Goal: Task Accomplishment & Management: Manage account settings

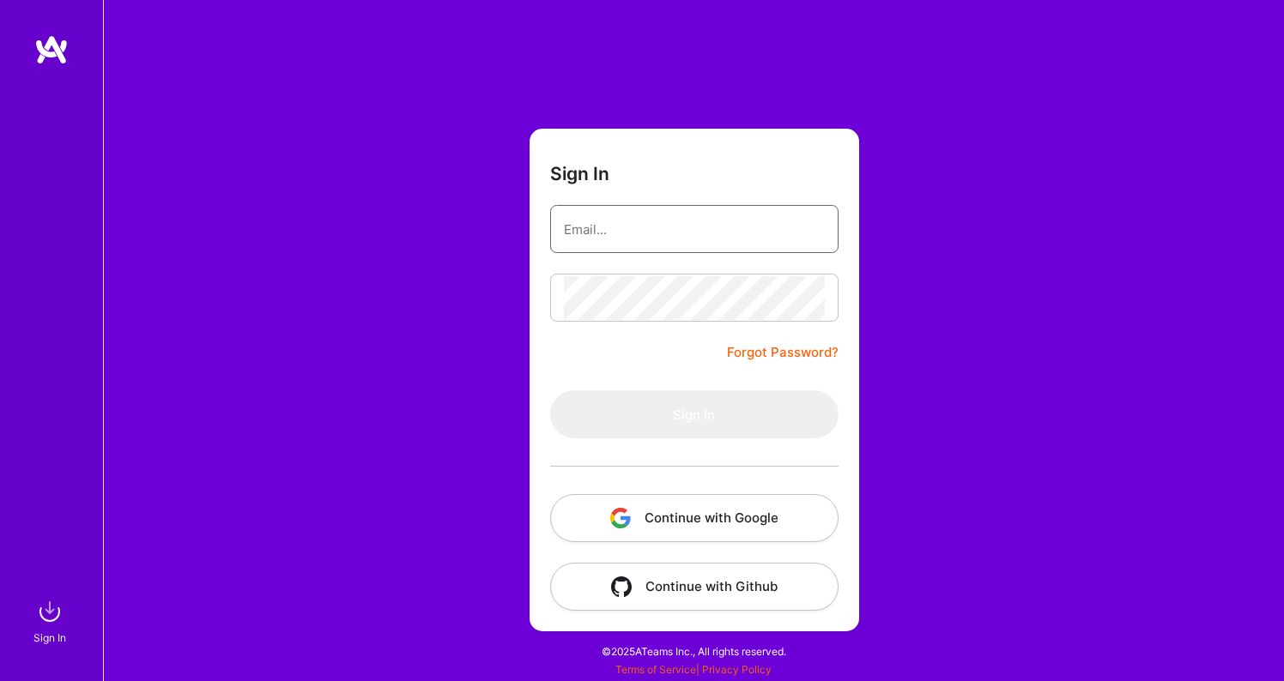
click at [724, 225] on input "email" at bounding box center [694, 230] width 261 height 44
type input "[PERSON_NAME][EMAIL_ADDRESS][PERSON_NAME][DOMAIN_NAME]"
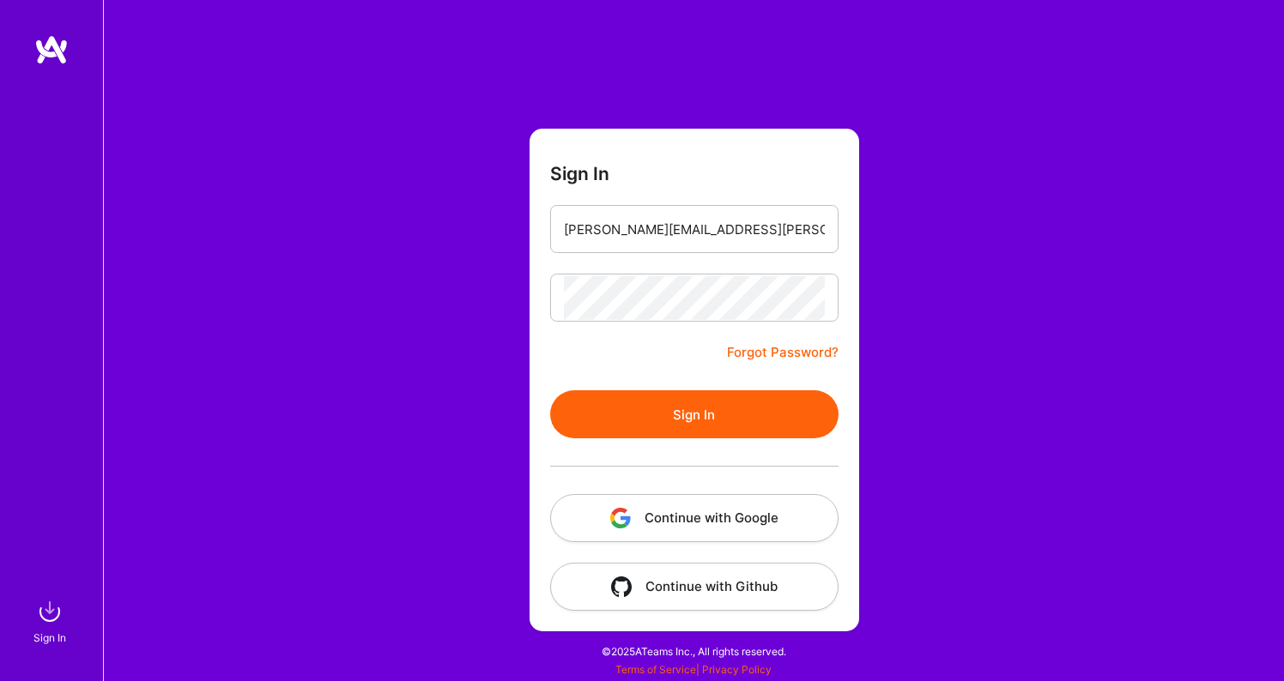
click at [726, 407] on button "Sign In" at bounding box center [694, 414] width 288 height 48
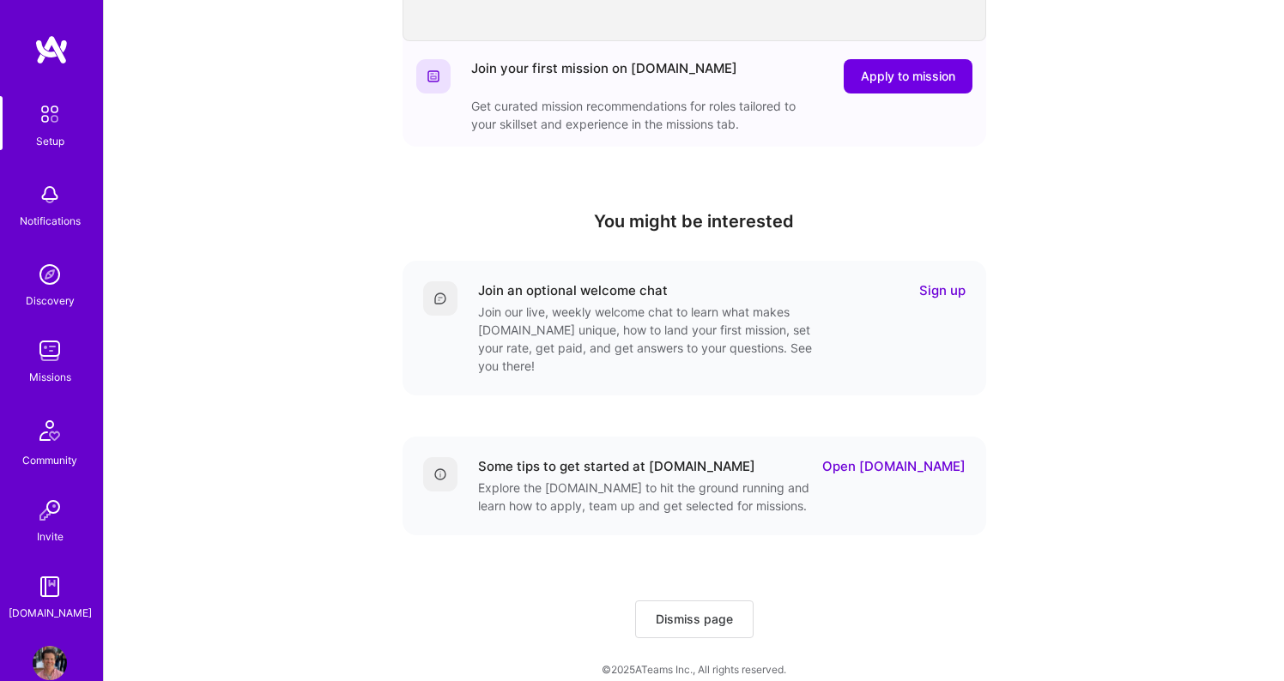
scroll to position [33, 0]
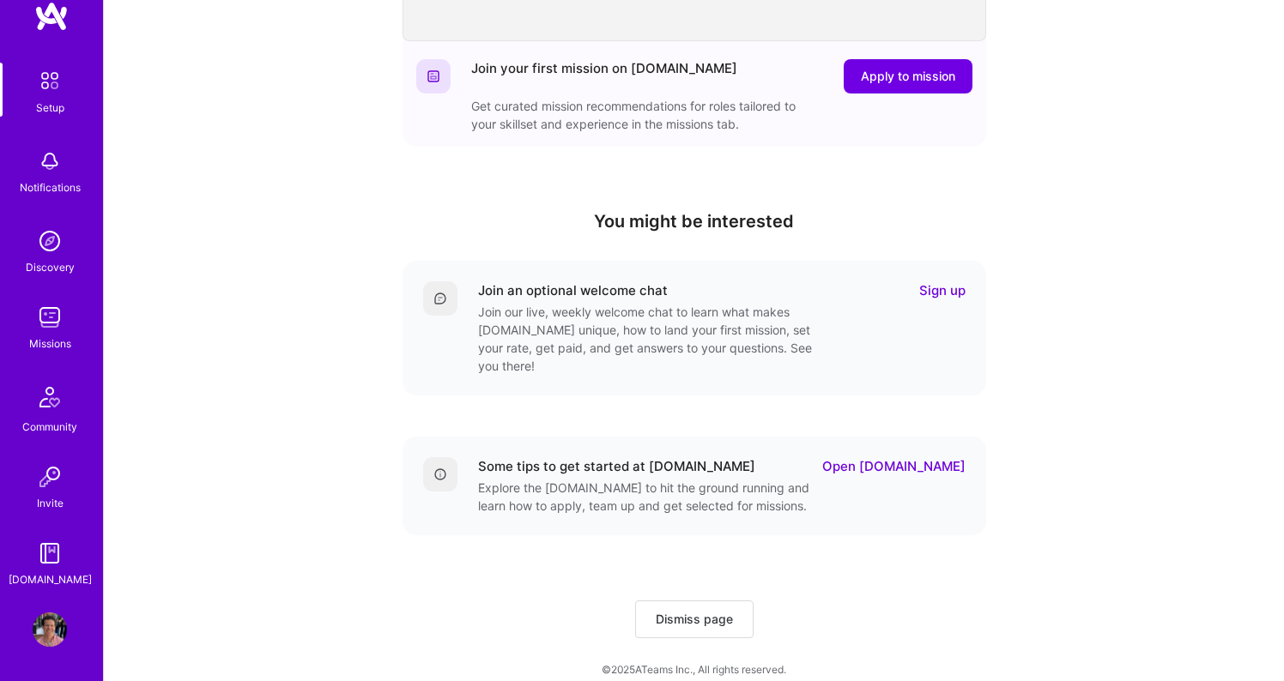
click at [51, 636] on img at bounding box center [50, 630] width 34 height 34
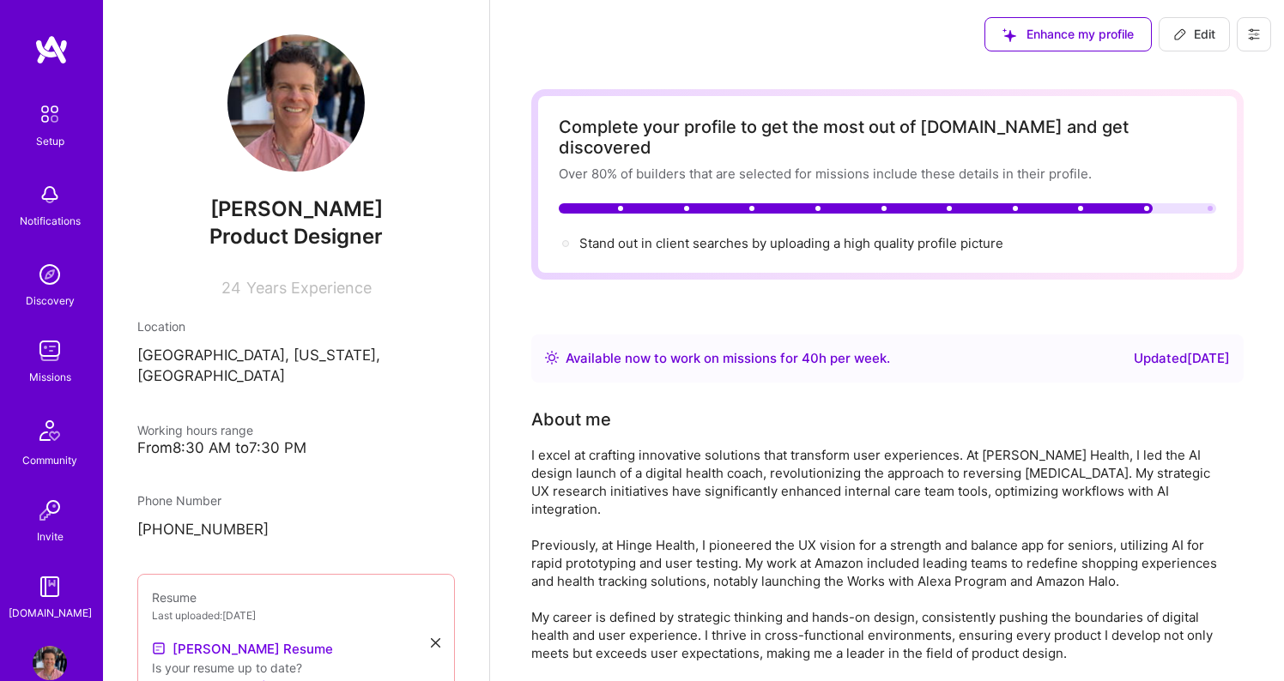
click at [1206, 29] on span "Edit" at bounding box center [1194, 34] width 42 height 17
select select "US"
select select "Right Now"
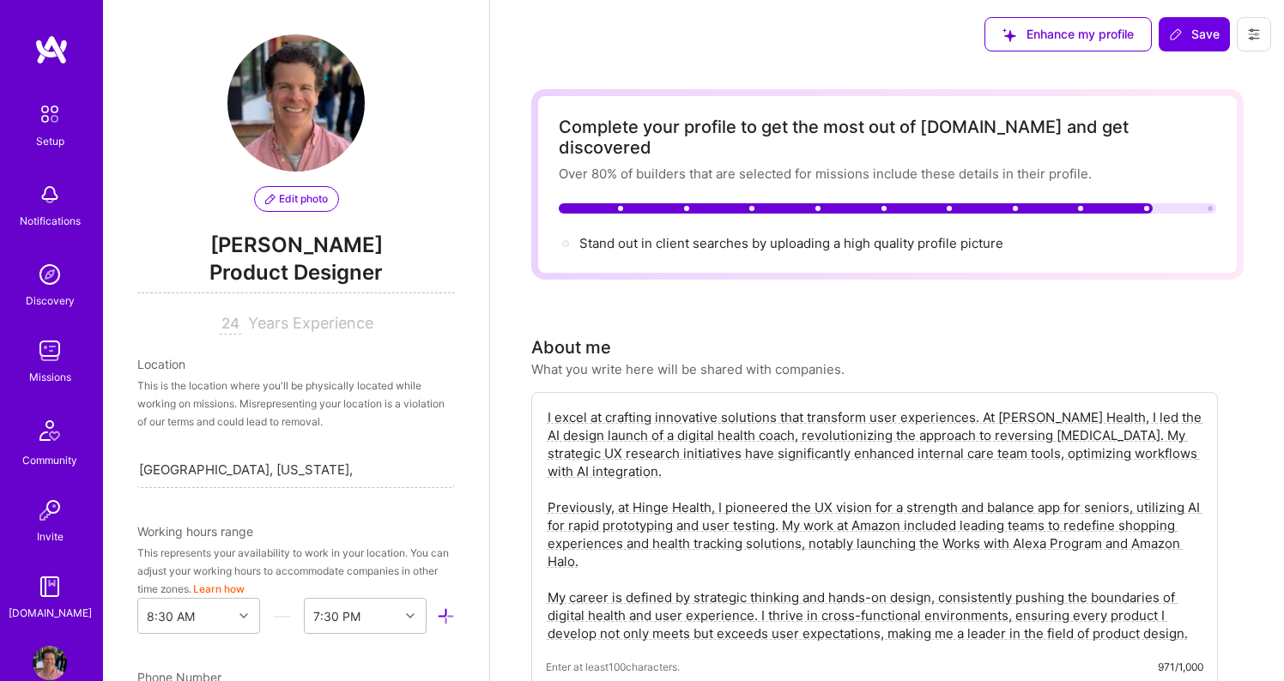
click at [1258, 32] on icon at bounding box center [1254, 34] width 14 height 14
click at [1211, 75] on button "Settings" at bounding box center [1206, 73] width 129 height 44
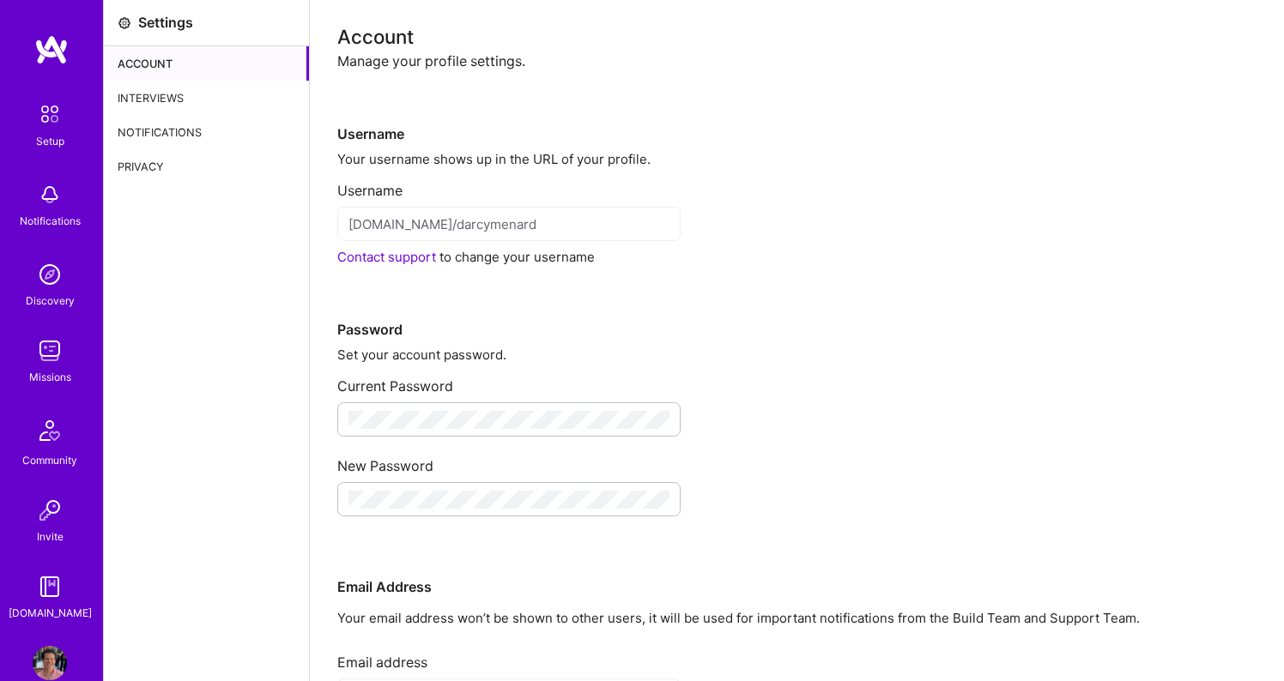
click at [52, 656] on img at bounding box center [50, 663] width 34 height 34
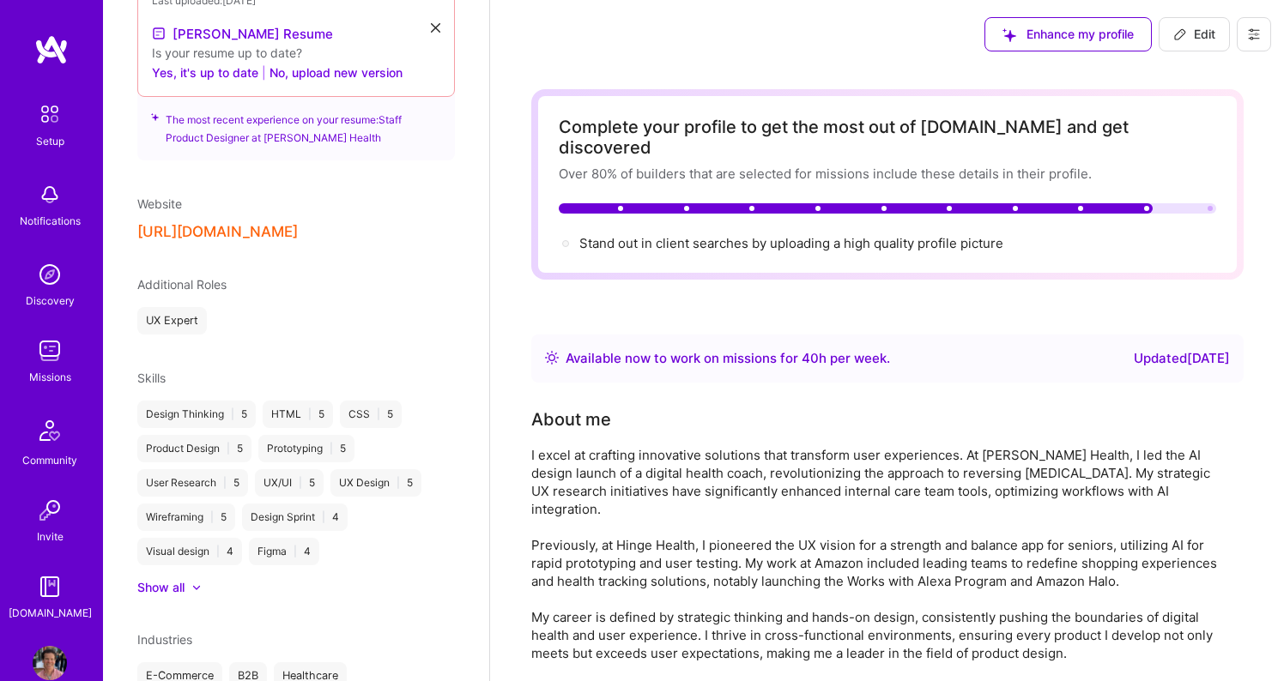
scroll to position [707, 0]
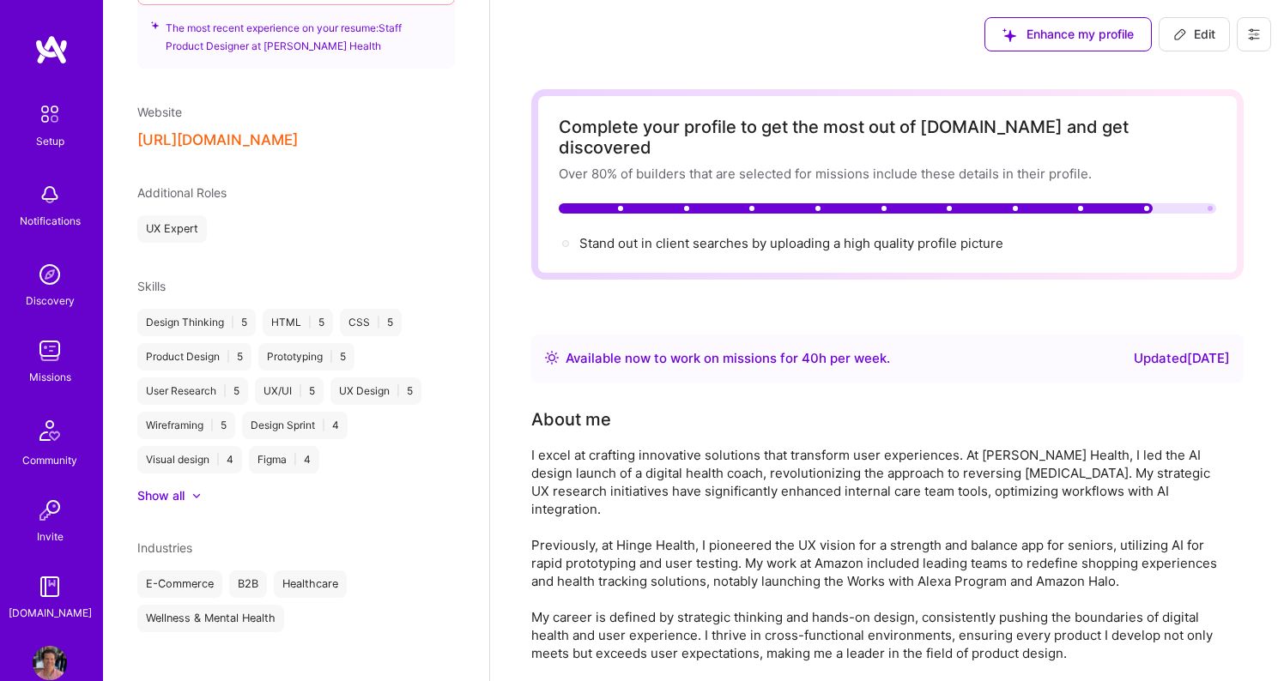
click at [197, 491] on div at bounding box center [196, 496] width 10 height 10
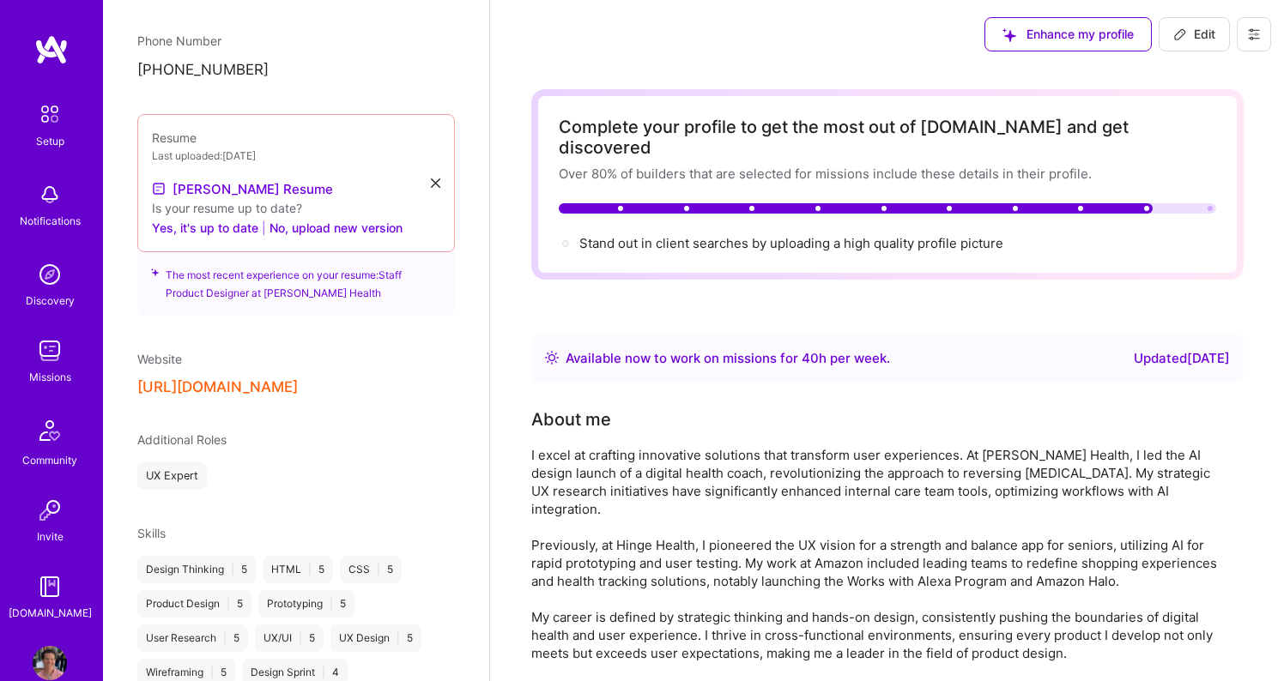
scroll to position [0, 0]
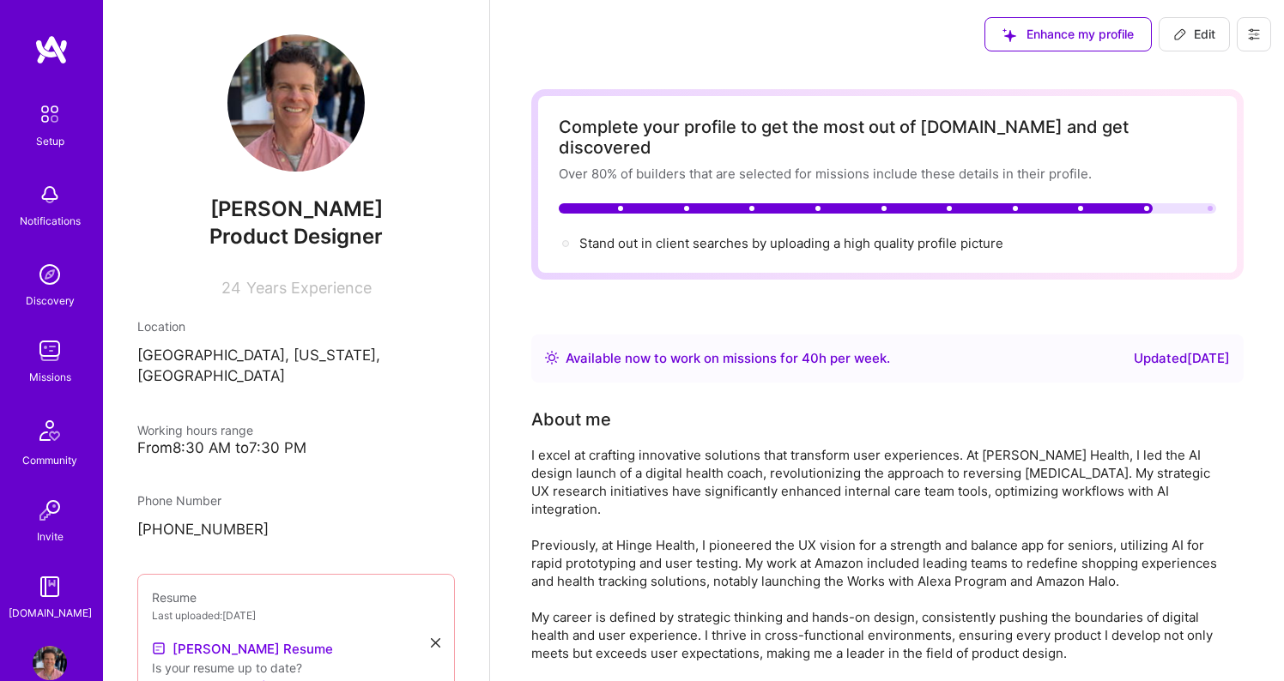
click at [749, 348] on div "Available now to work on missions for 40 h per week ." at bounding box center [727, 358] width 324 height 21
click at [548, 351] on img at bounding box center [552, 358] width 14 height 14
click at [1156, 348] on div "Updated [DATE]" at bounding box center [1182, 358] width 96 height 21
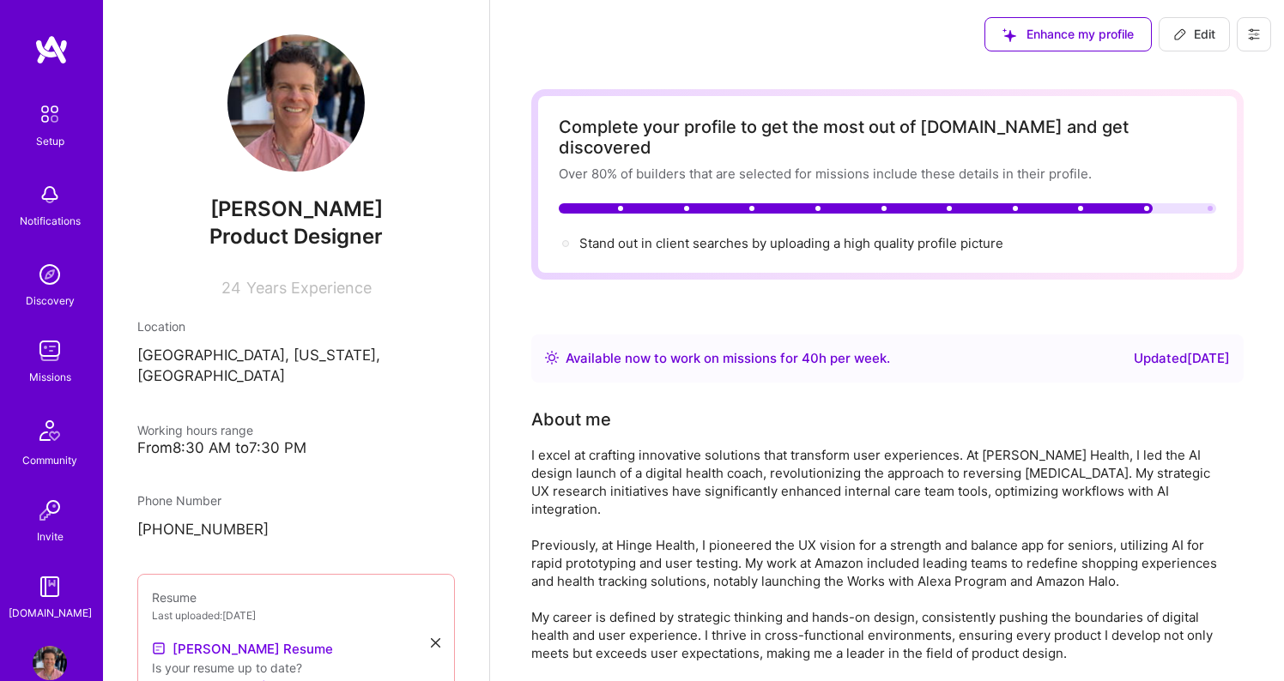
click at [52, 52] on img at bounding box center [51, 49] width 34 height 31
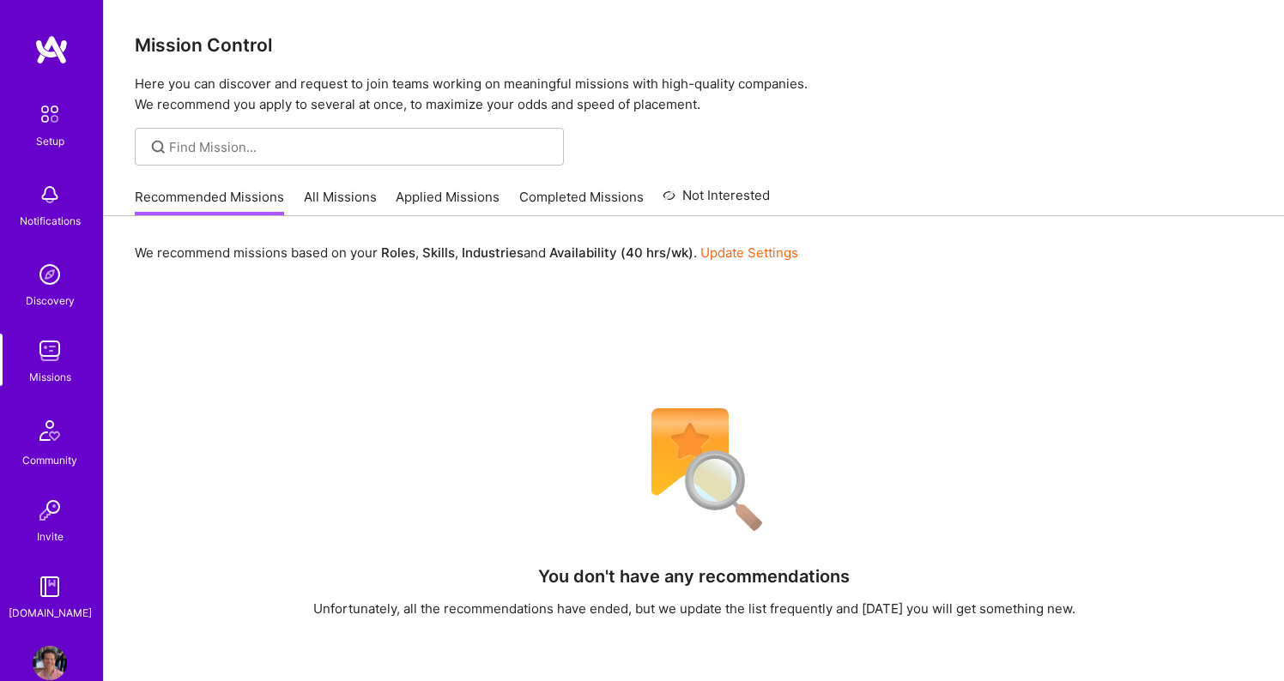
click at [50, 102] on img at bounding box center [50, 114] width 36 height 36
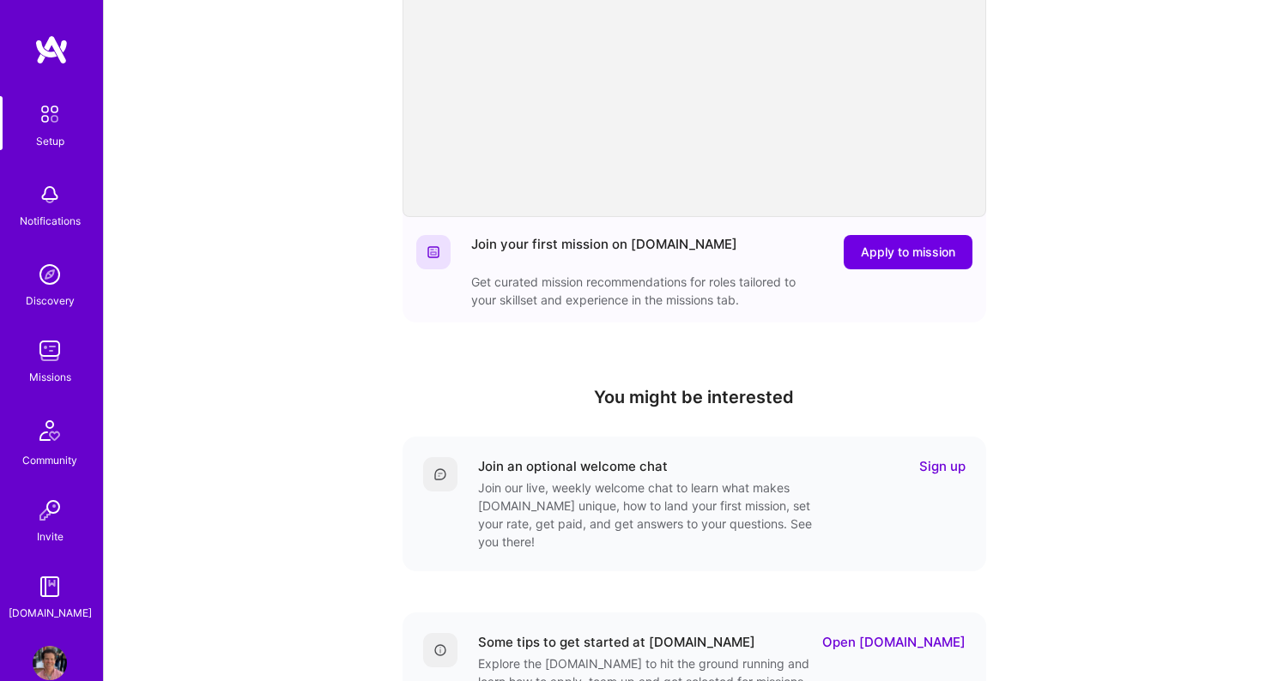
scroll to position [430, 0]
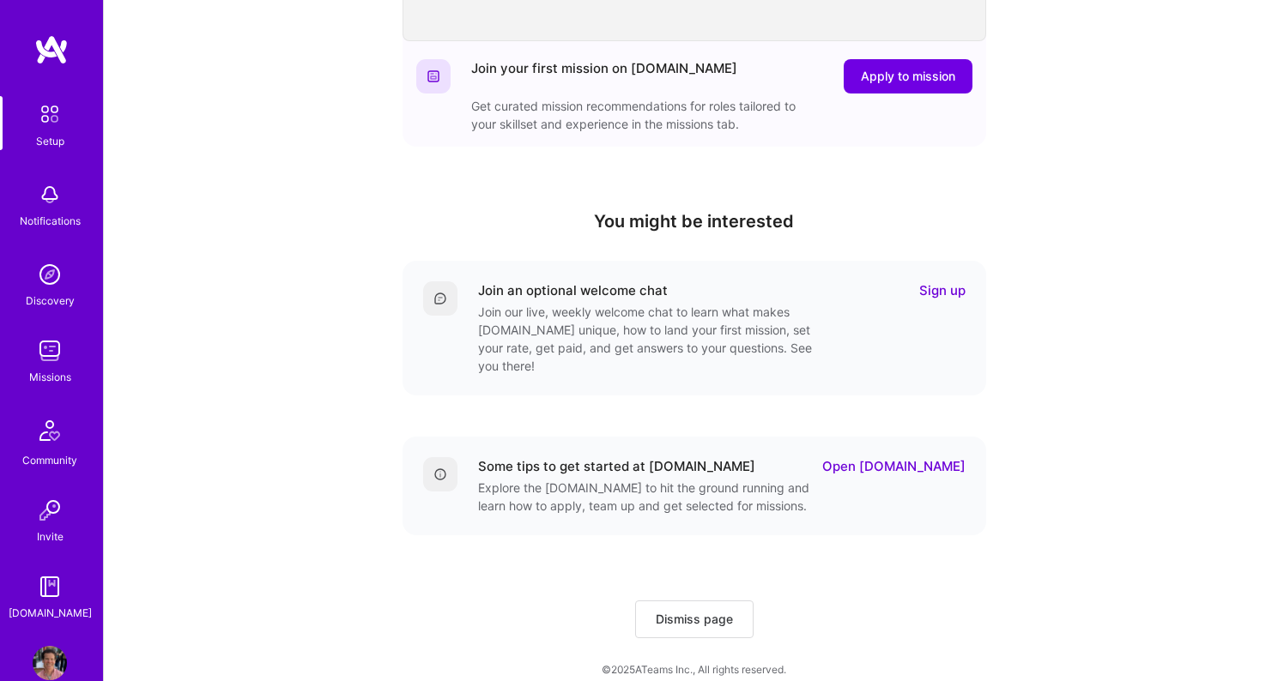
click at [50, 203] on img at bounding box center [50, 195] width 34 height 34
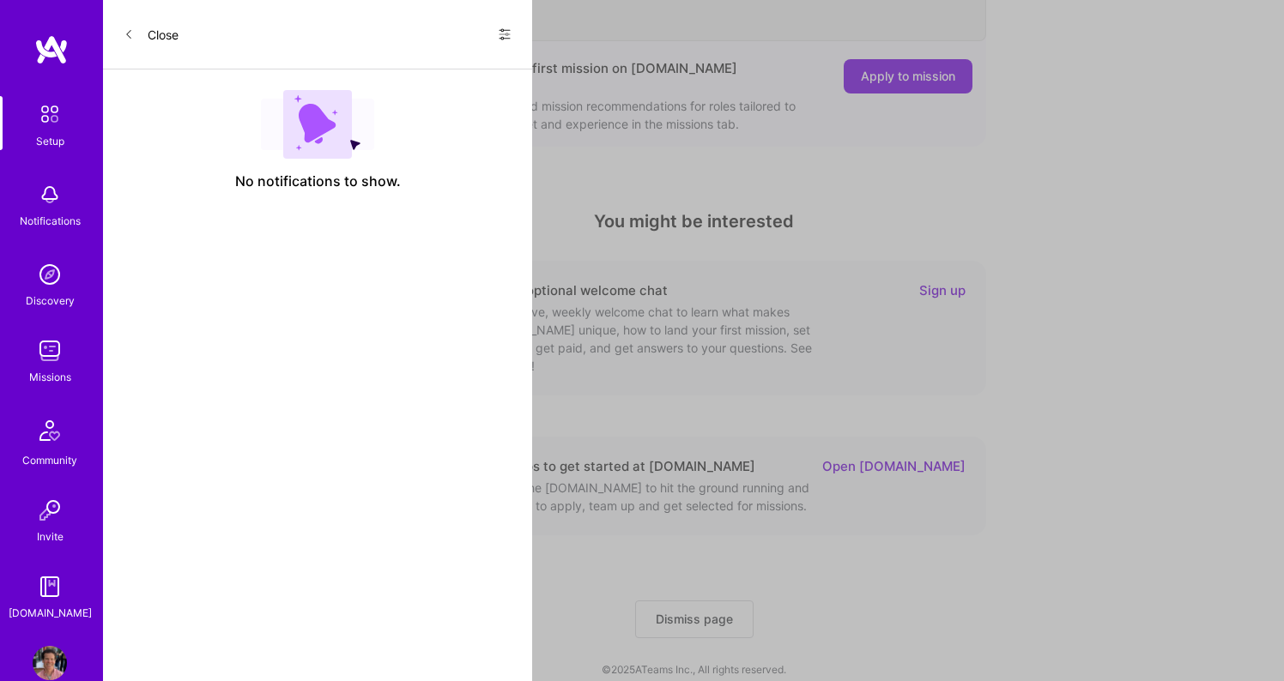
click at [39, 284] on img at bounding box center [50, 274] width 34 height 34
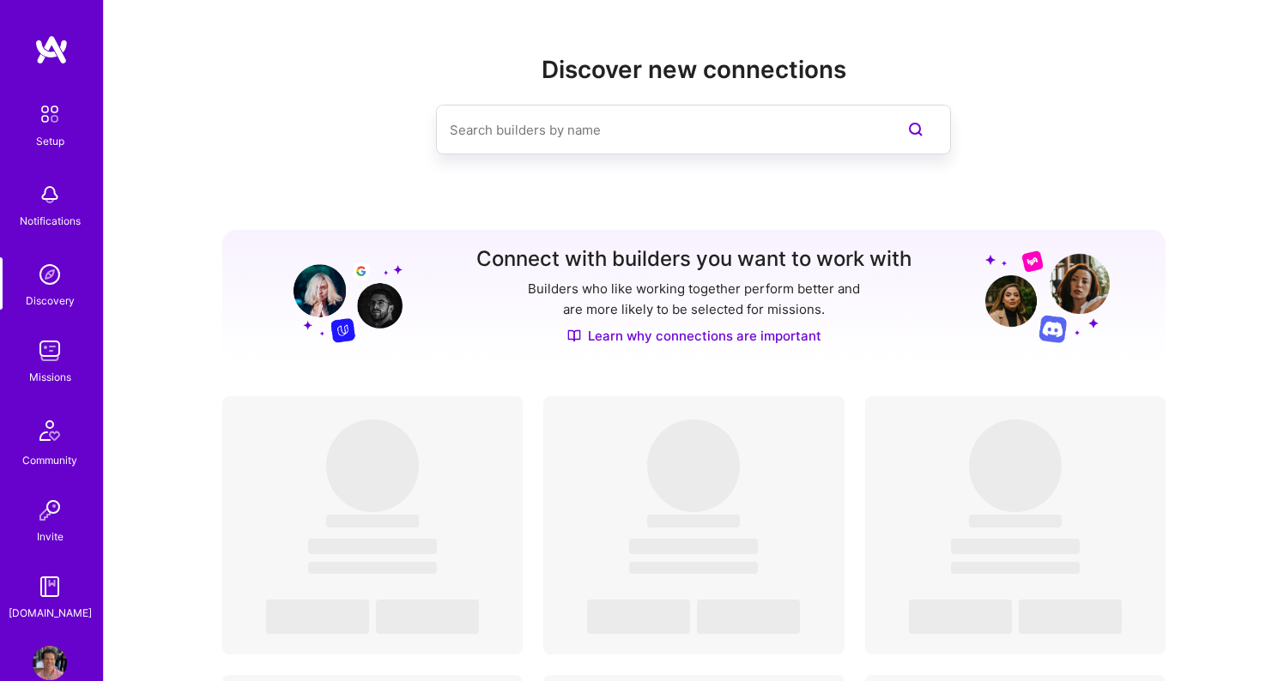
scroll to position [33, 0]
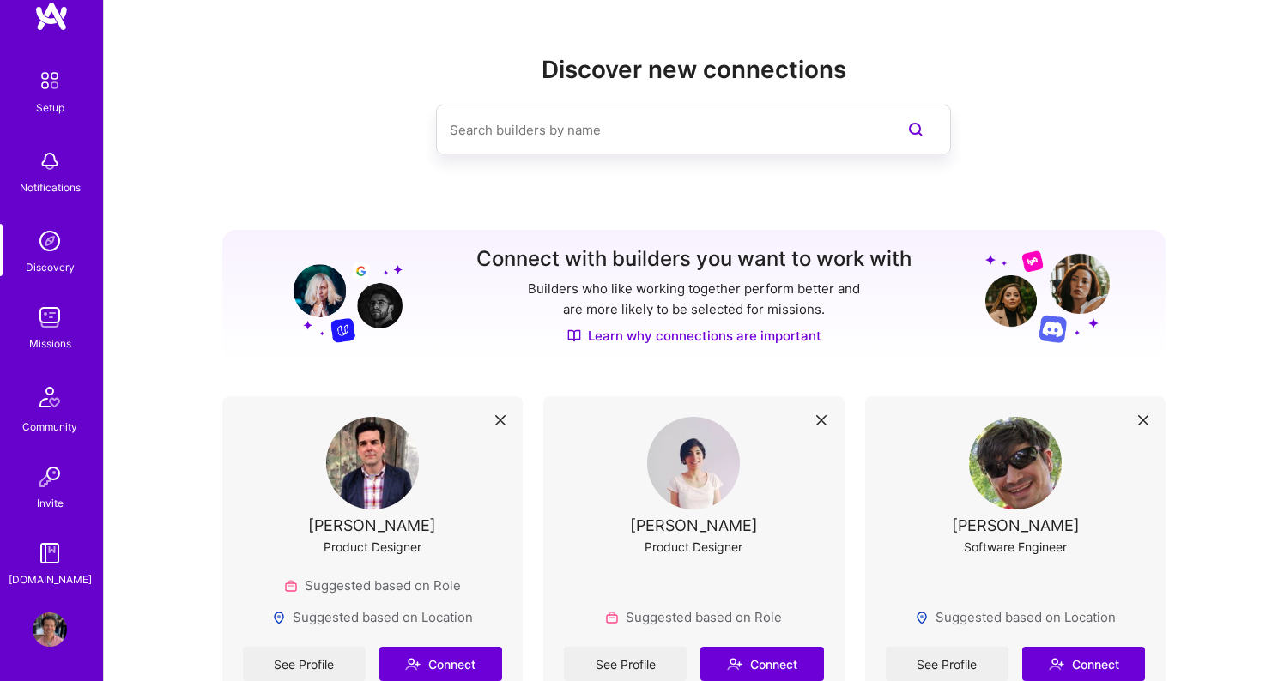
click at [50, 310] on img at bounding box center [50, 317] width 34 height 34
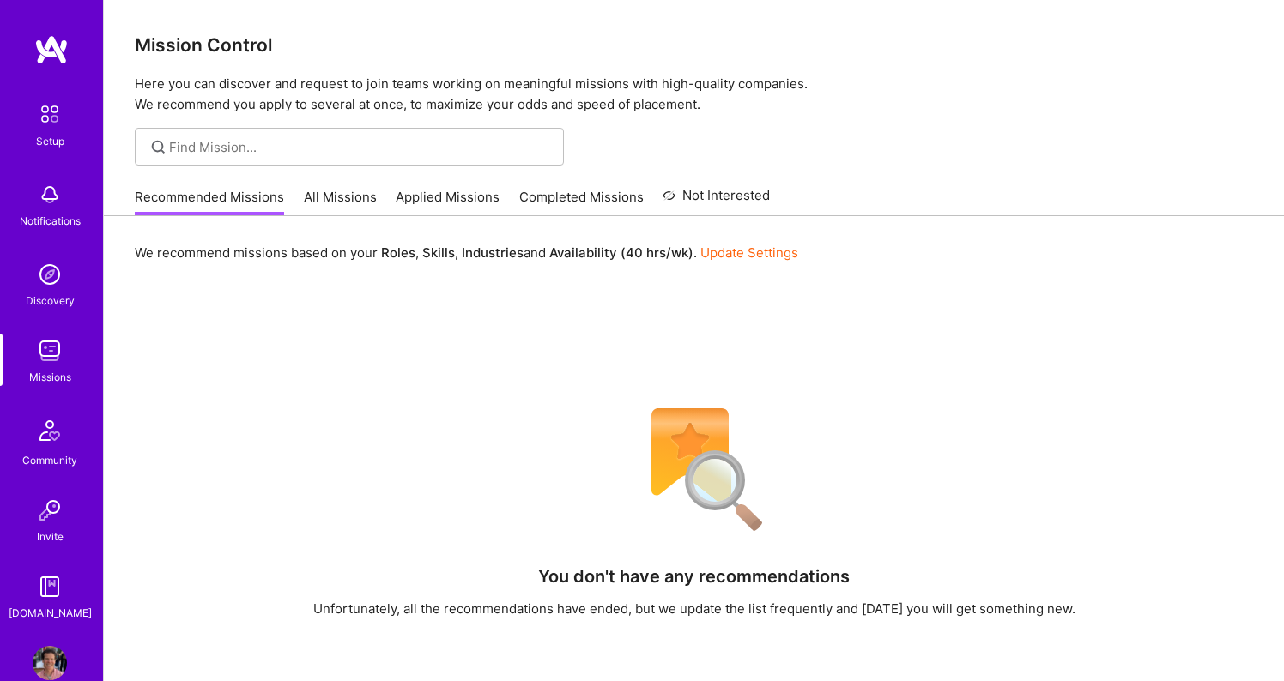
click at [46, 414] on img at bounding box center [49, 430] width 41 height 41
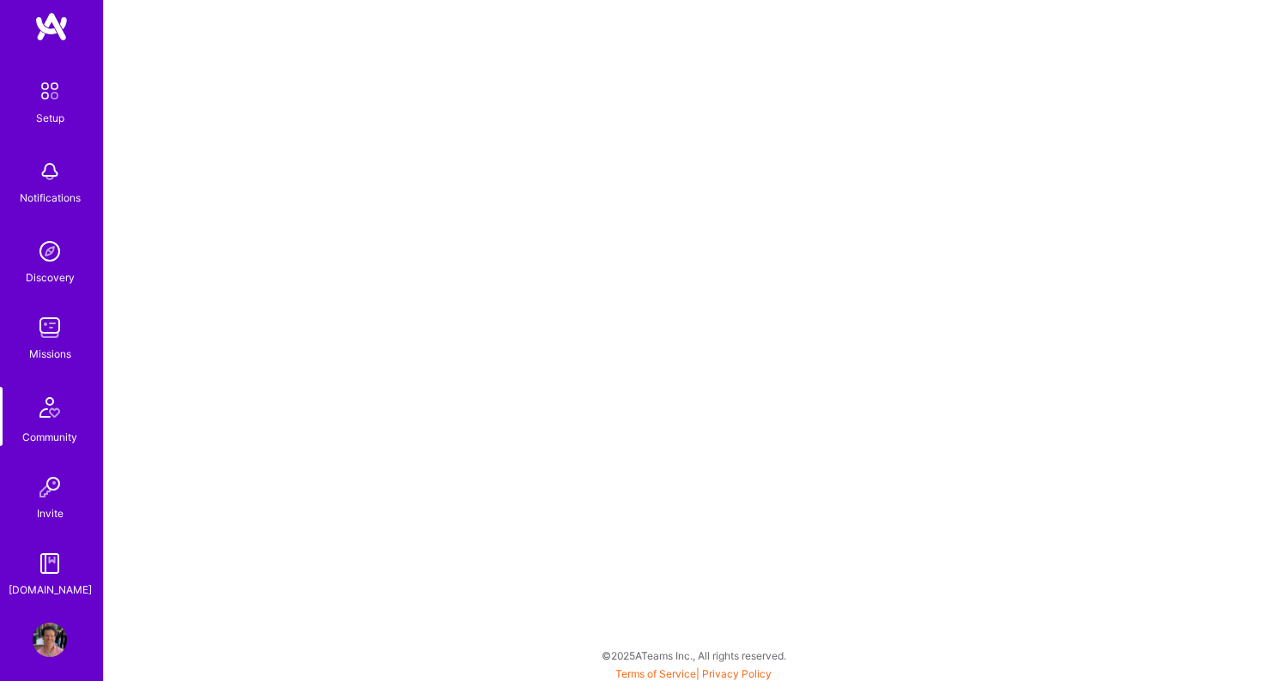
scroll to position [33, 0]
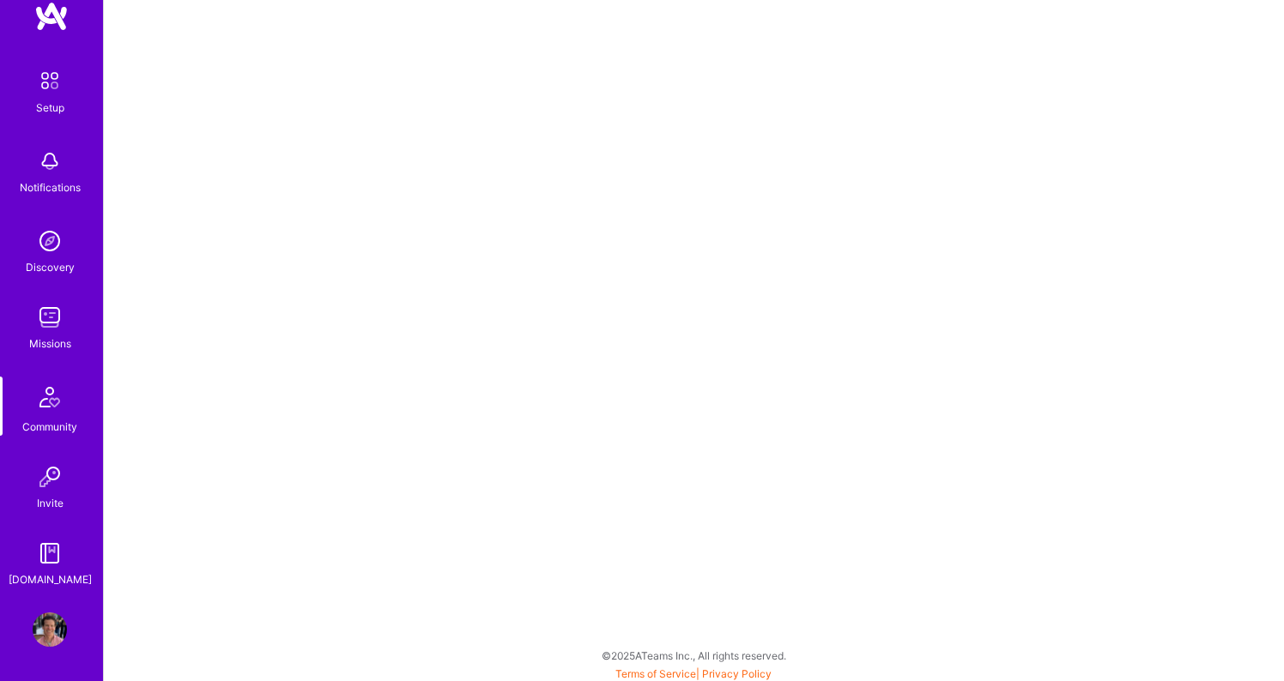
click at [51, 481] on img at bounding box center [50, 477] width 34 height 34
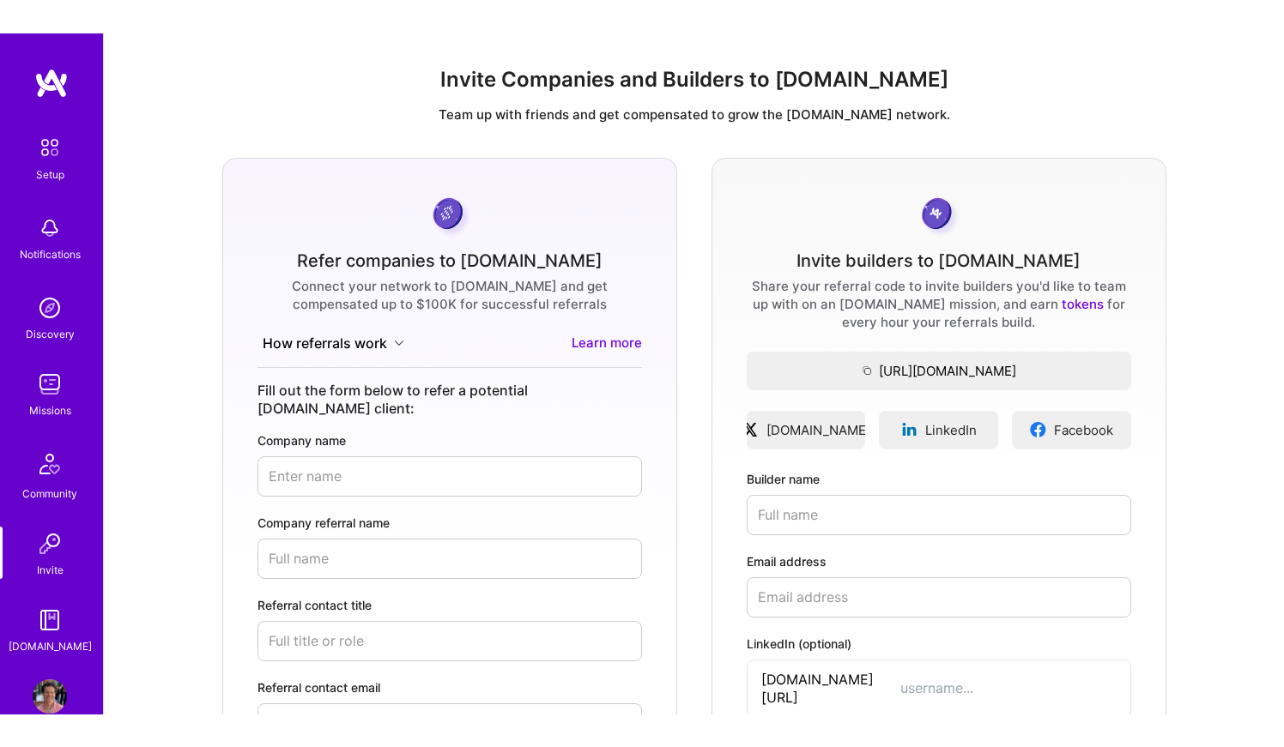
scroll to position [33, 0]
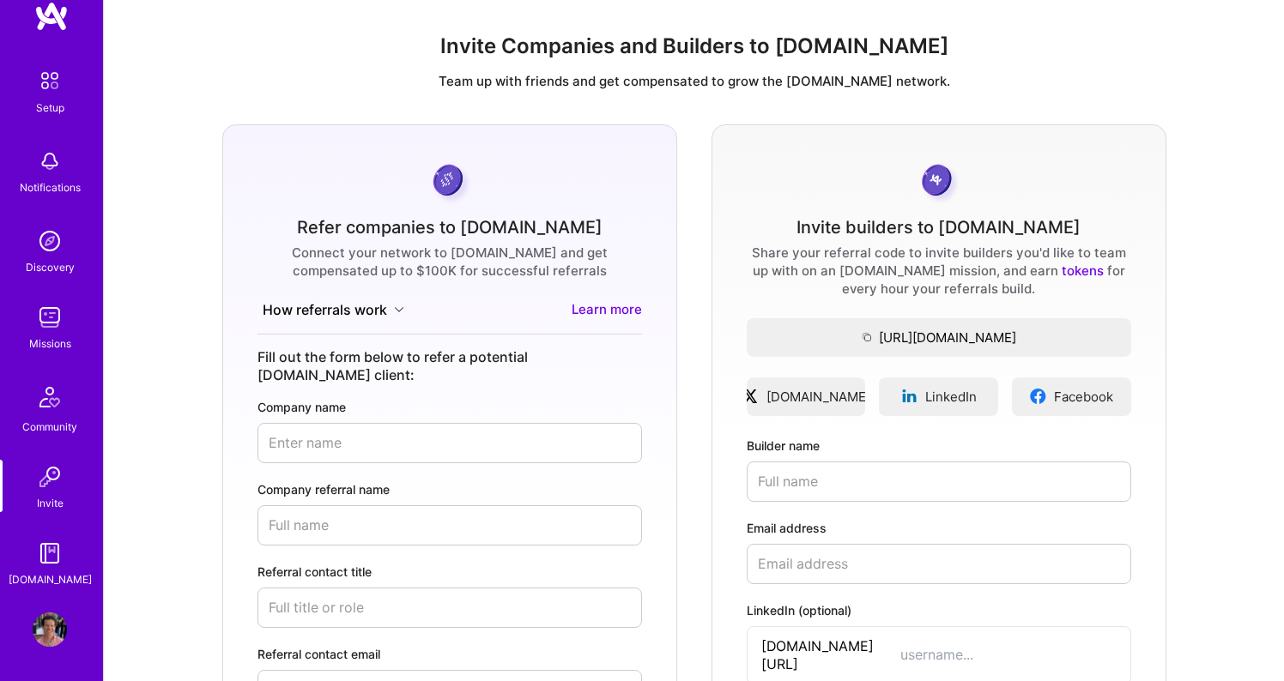
click at [56, 556] on img at bounding box center [50, 553] width 34 height 34
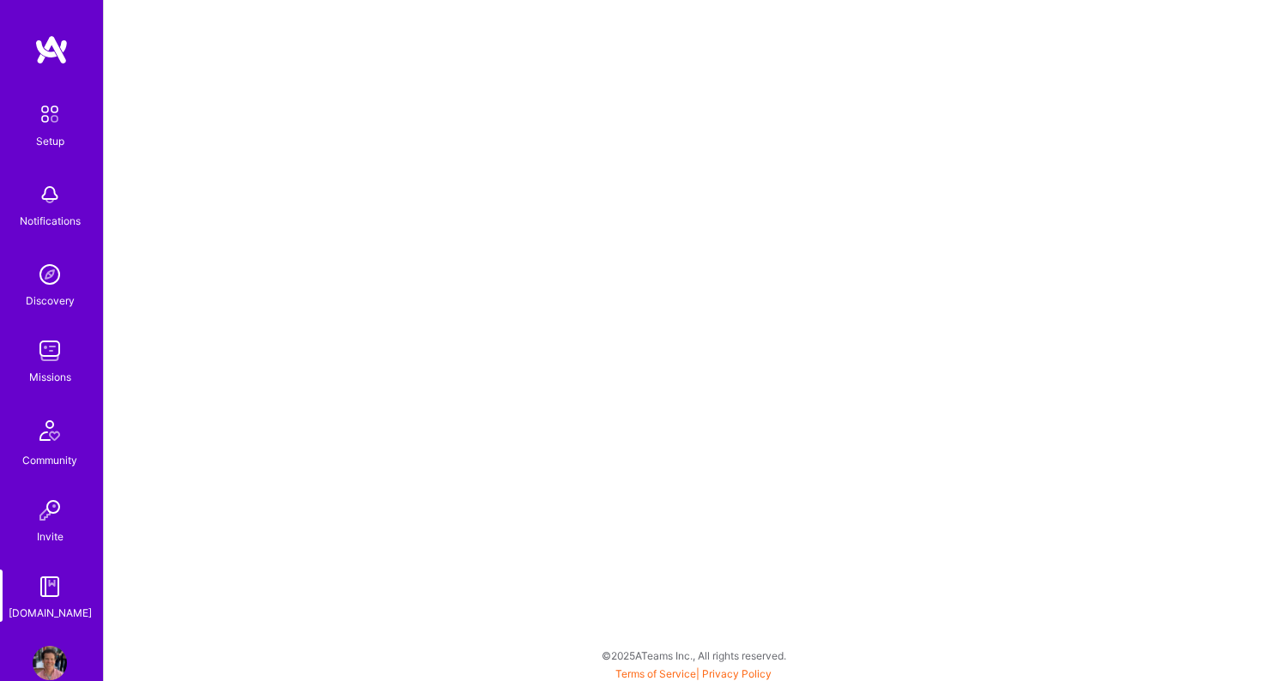
click at [51, 652] on img at bounding box center [50, 663] width 34 height 34
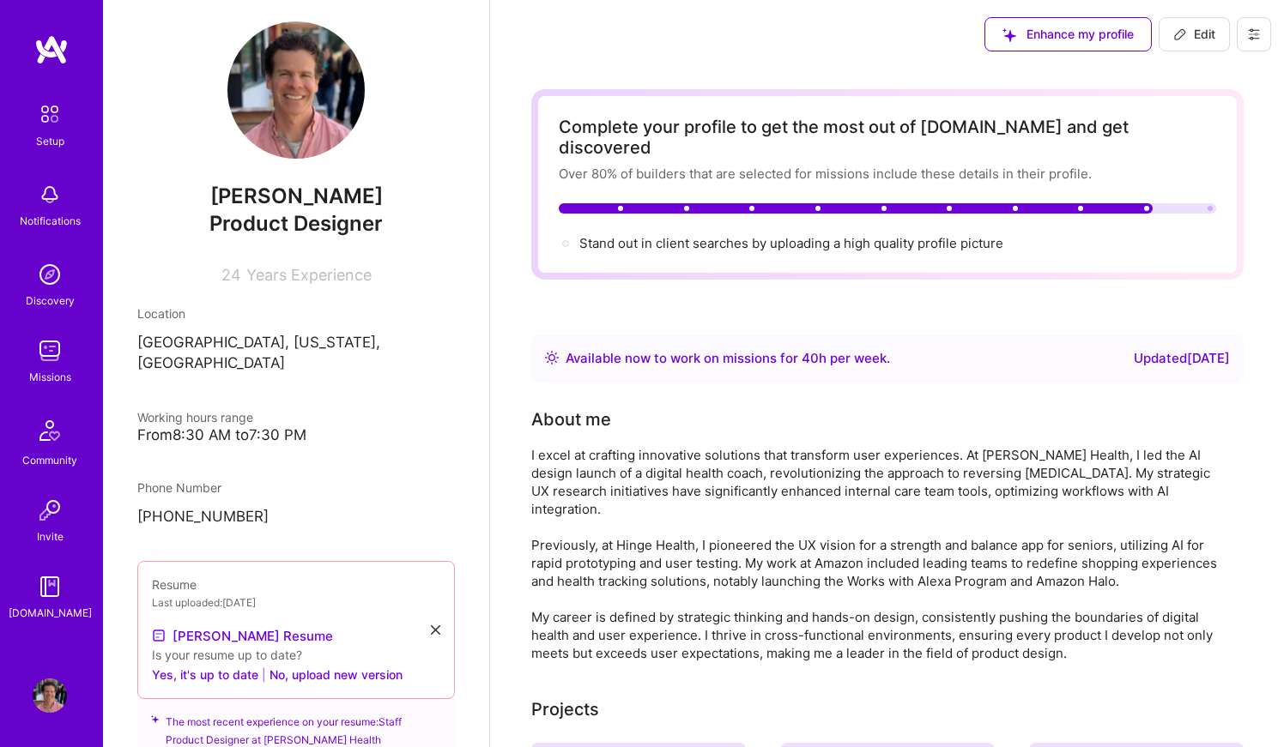
click at [1134, 348] on div "Updated [DATE]" at bounding box center [1182, 358] width 96 height 21
click at [1182, 39] on icon at bounding box center [1180, 34] width 14 height 14
select select "US"
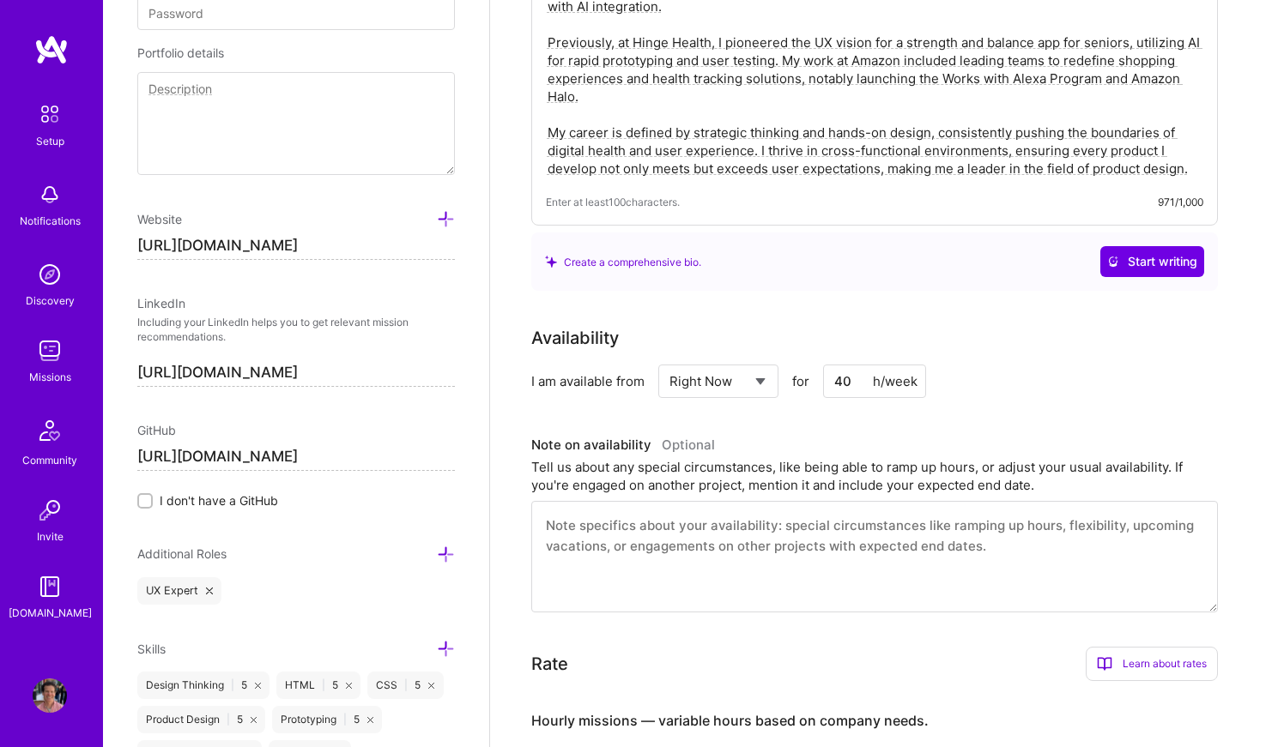
scroll to position [467, 0]
click at [758, 359] on select "Select... Right Now Future Date Not Available" at bounding box center [718, 380] width 99 height 44
select select "Not Available"
click at [669, 358] on select "Select... Right Now Future Date Not Available" at bounding box center [718, 380] width 99 height 44
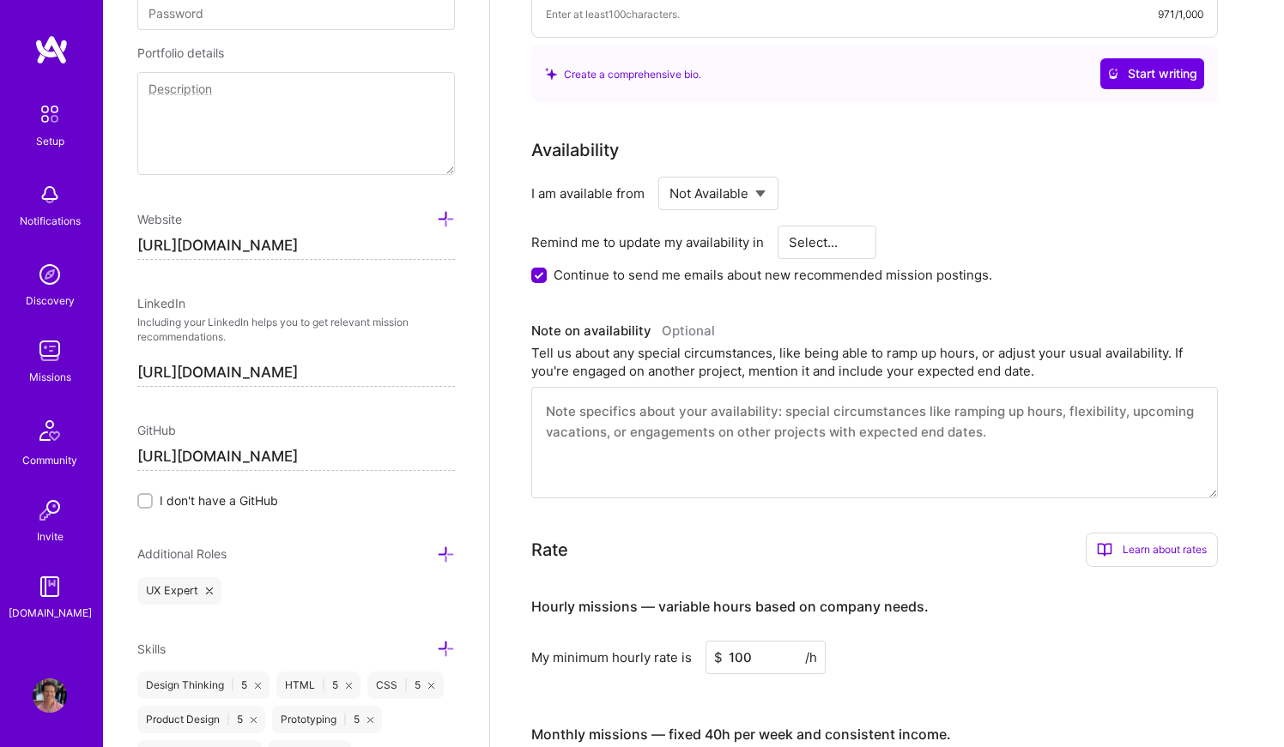
scroll to position [660, 0]
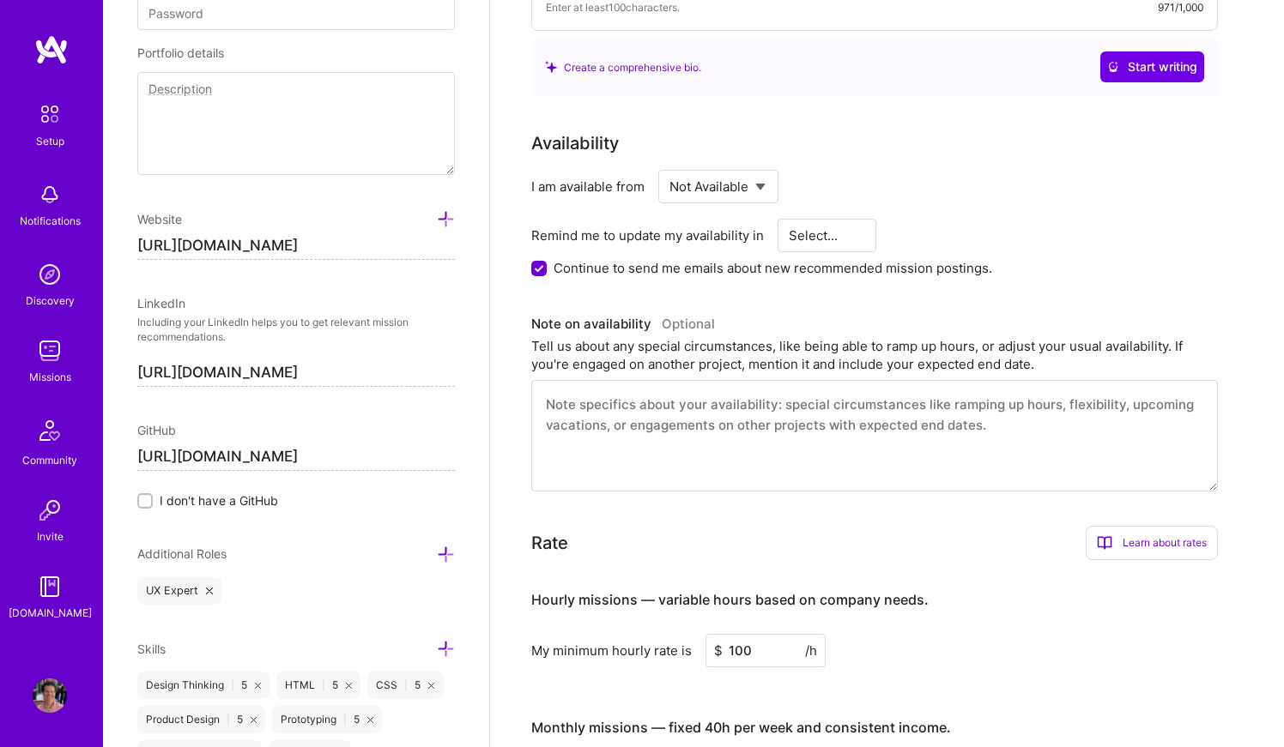
click at [844, 214] on select "Select... 1 Month 3 Months 6 Months" at bounding box center [827, 236] width 77 height 44
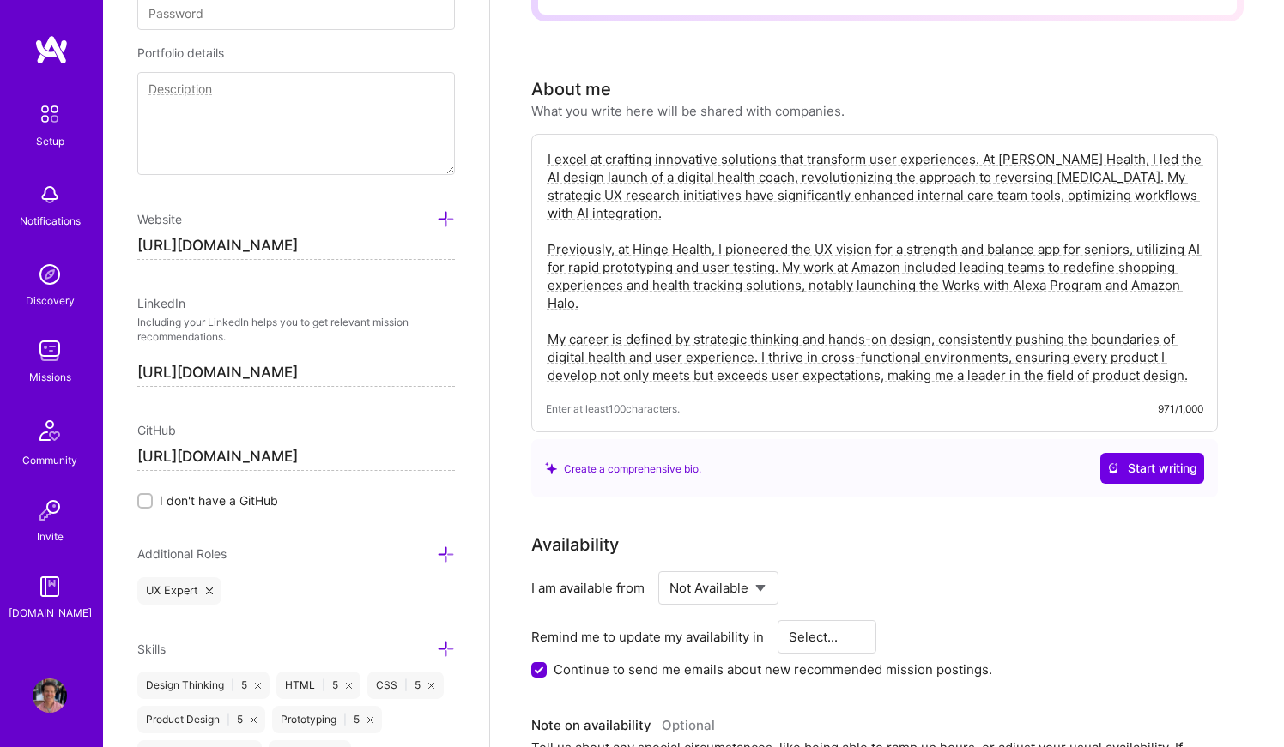
scroll to position [0, 0]
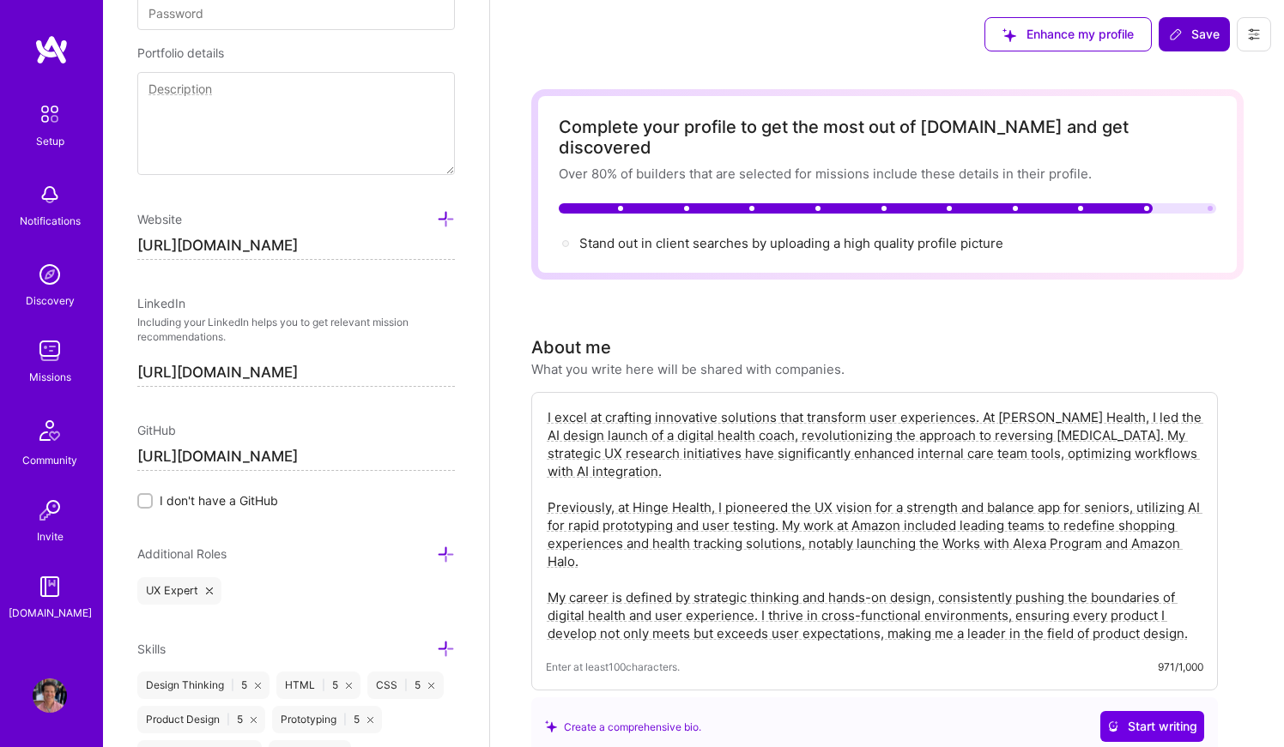
click at [1190, 27] on span "Save" at bounding box center [1194, 34] width 51 height 17
select select "1 Month"
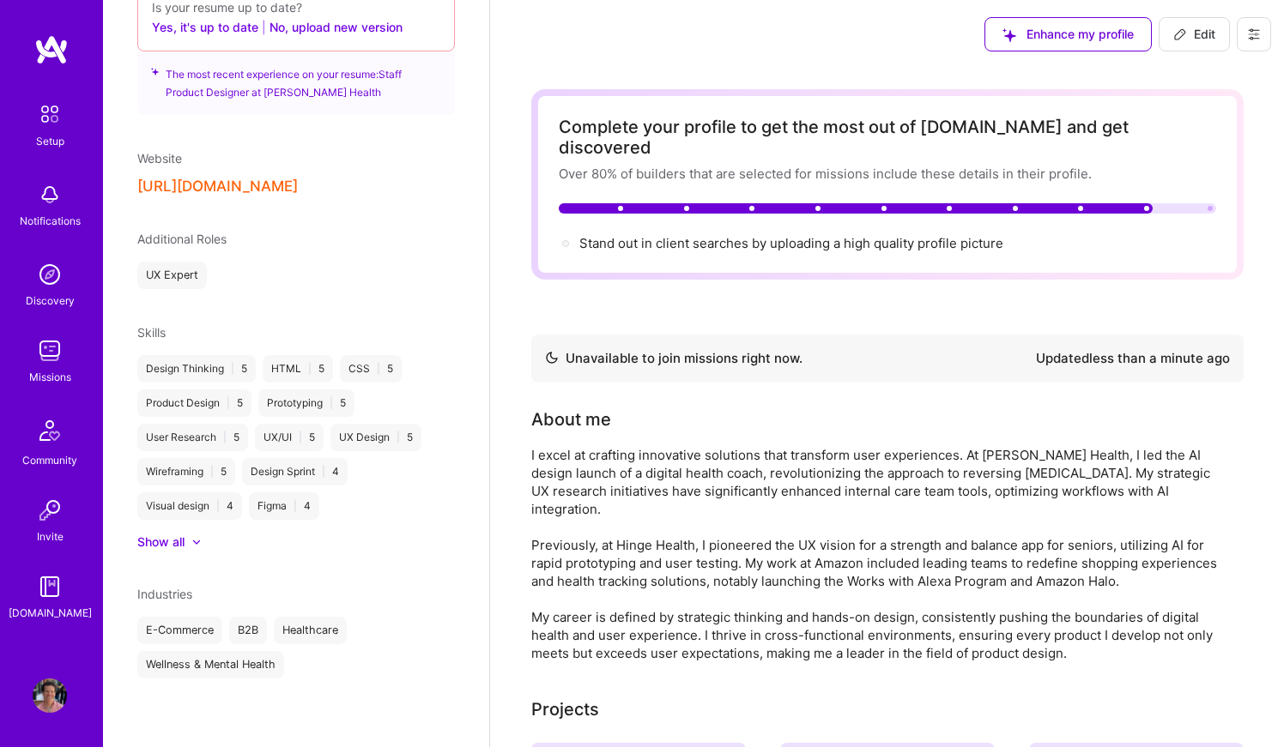
scroll to position [581, 0]
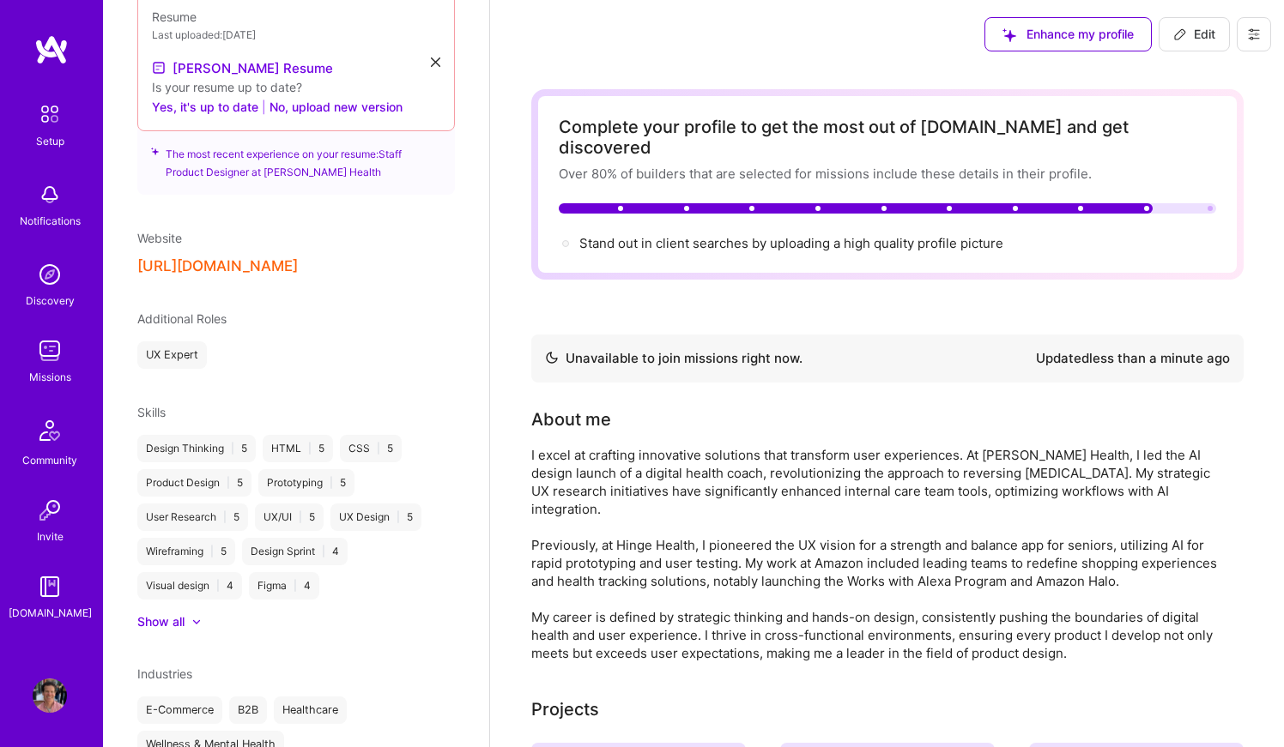
click at [34, 46] on img at bounding box center [51, 49] width 34 height 31
